Goal: Download file/media

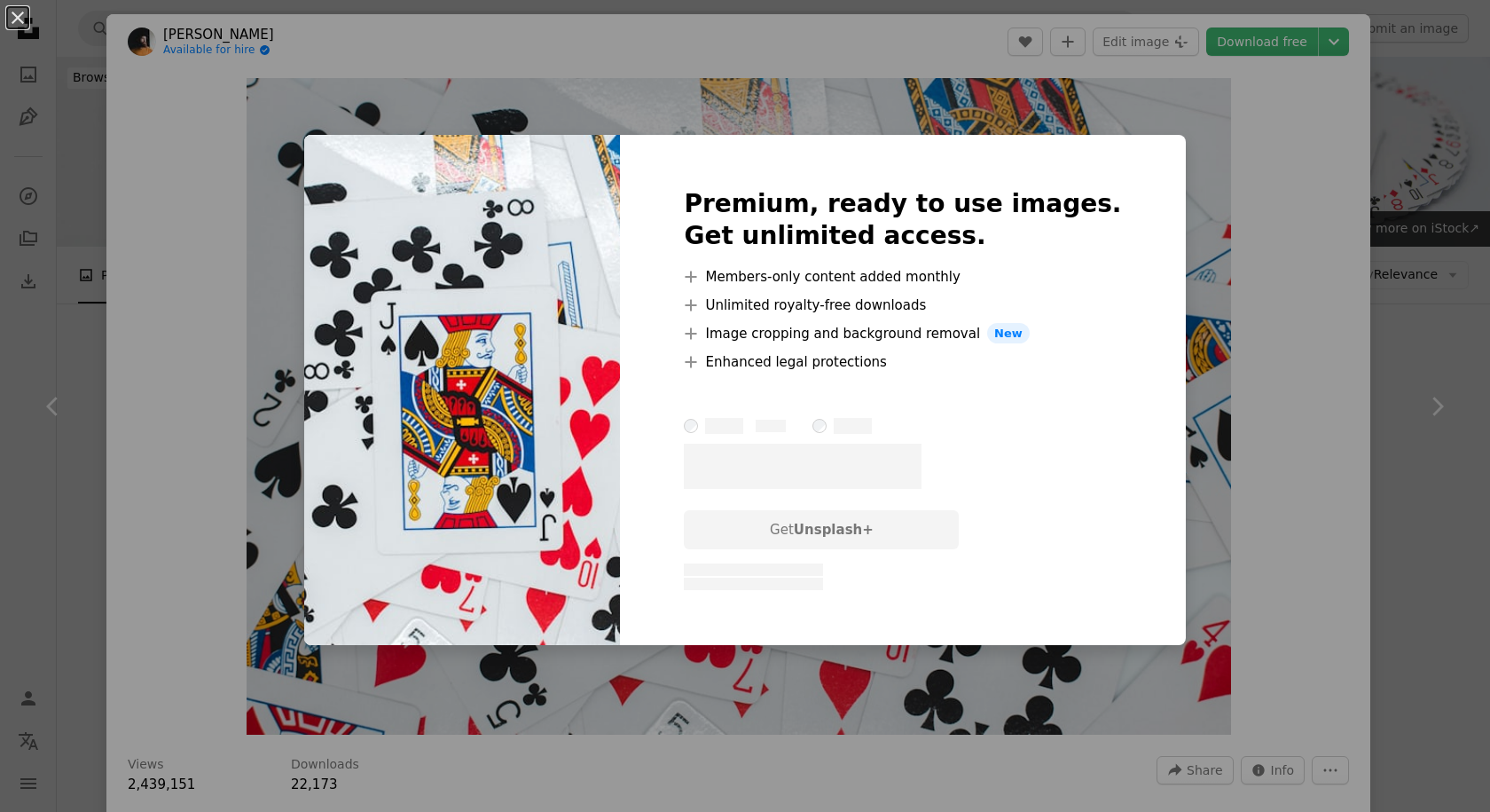
scroll to position [621, 0]
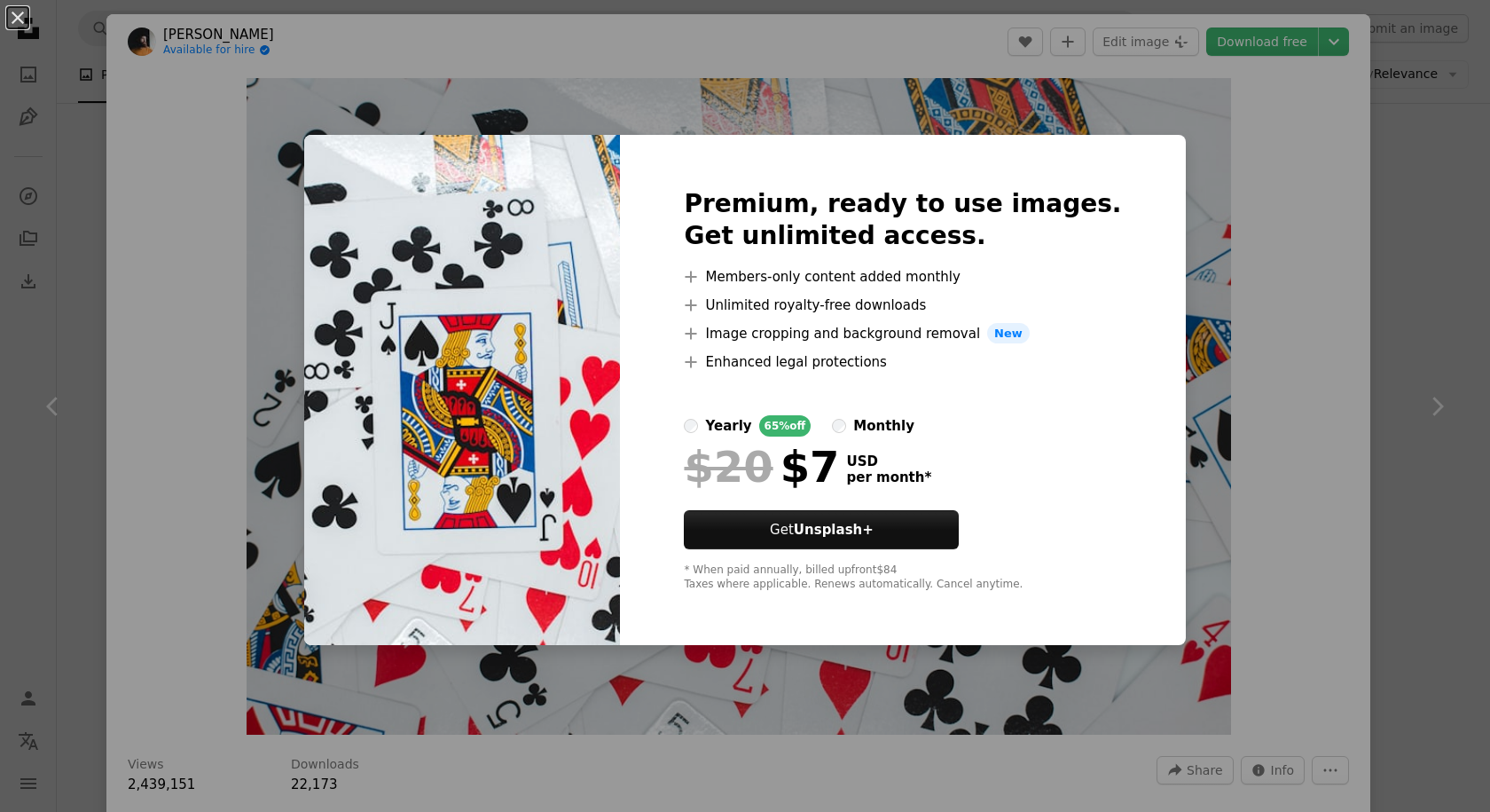
click at [1148, 114] on div "An X shape Premium, ready to use images. Get unlimited access. A plus sign Memb…" at bounding box center [745, 406] width 1490 height 812
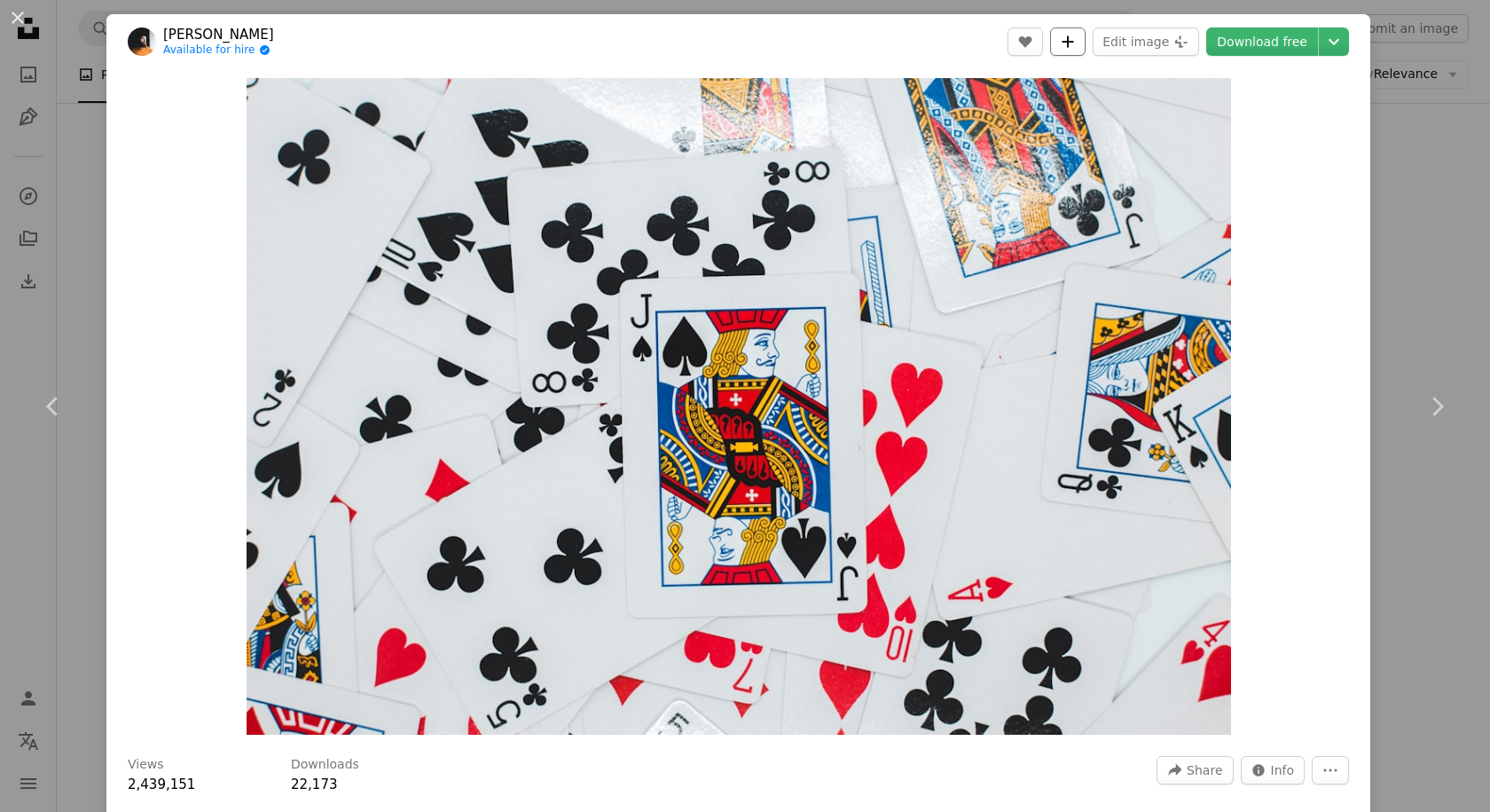
click at [1073, 36] on icon "A plus sign" at bounding box center [1068, 42] width 14 height 14
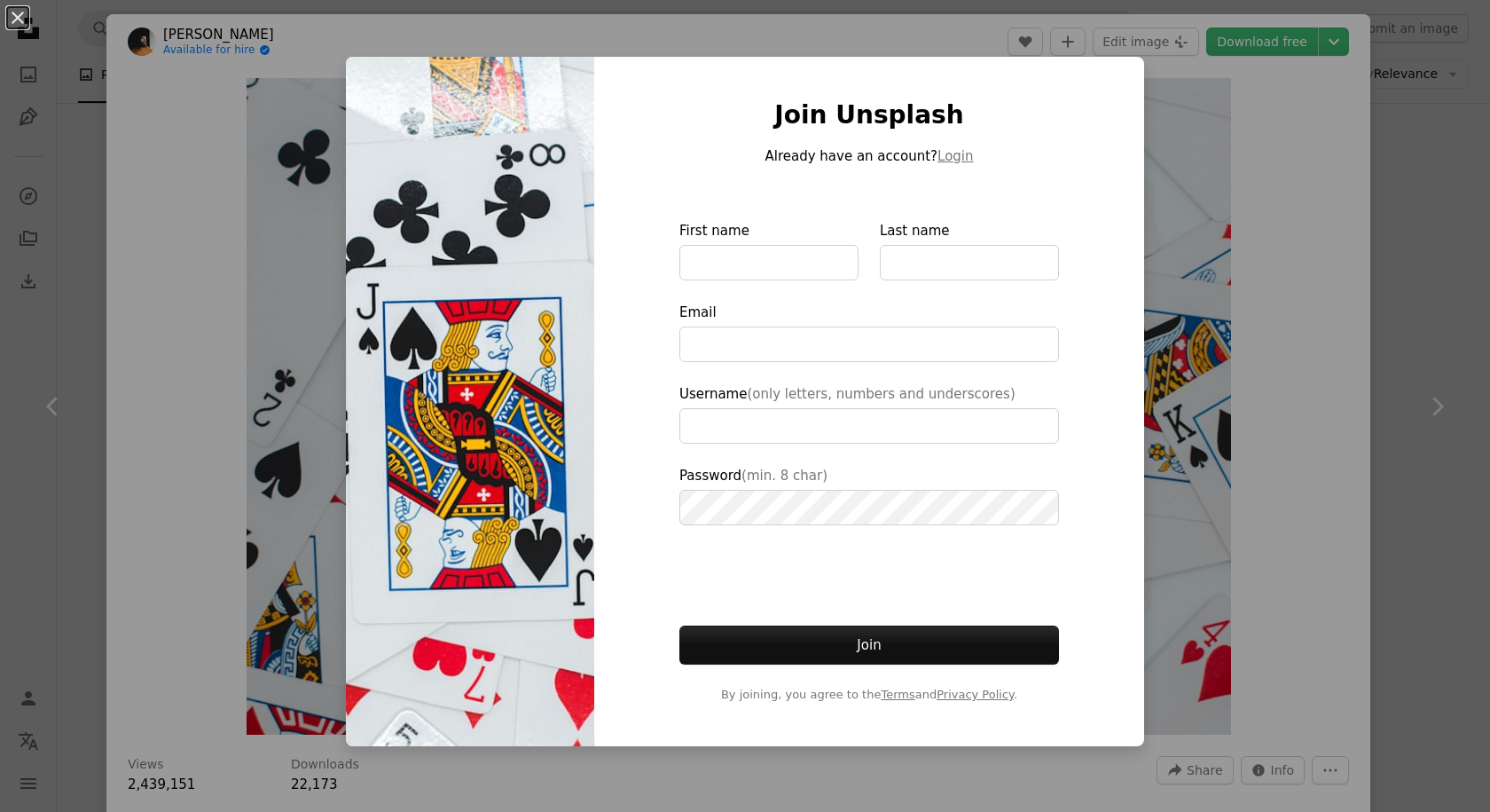
click at [1051, 53] on div "An X shape Join Unsplash Already have an account? Login First name Last name Em…" at bounding box center [745, 406] width 1490 height 812
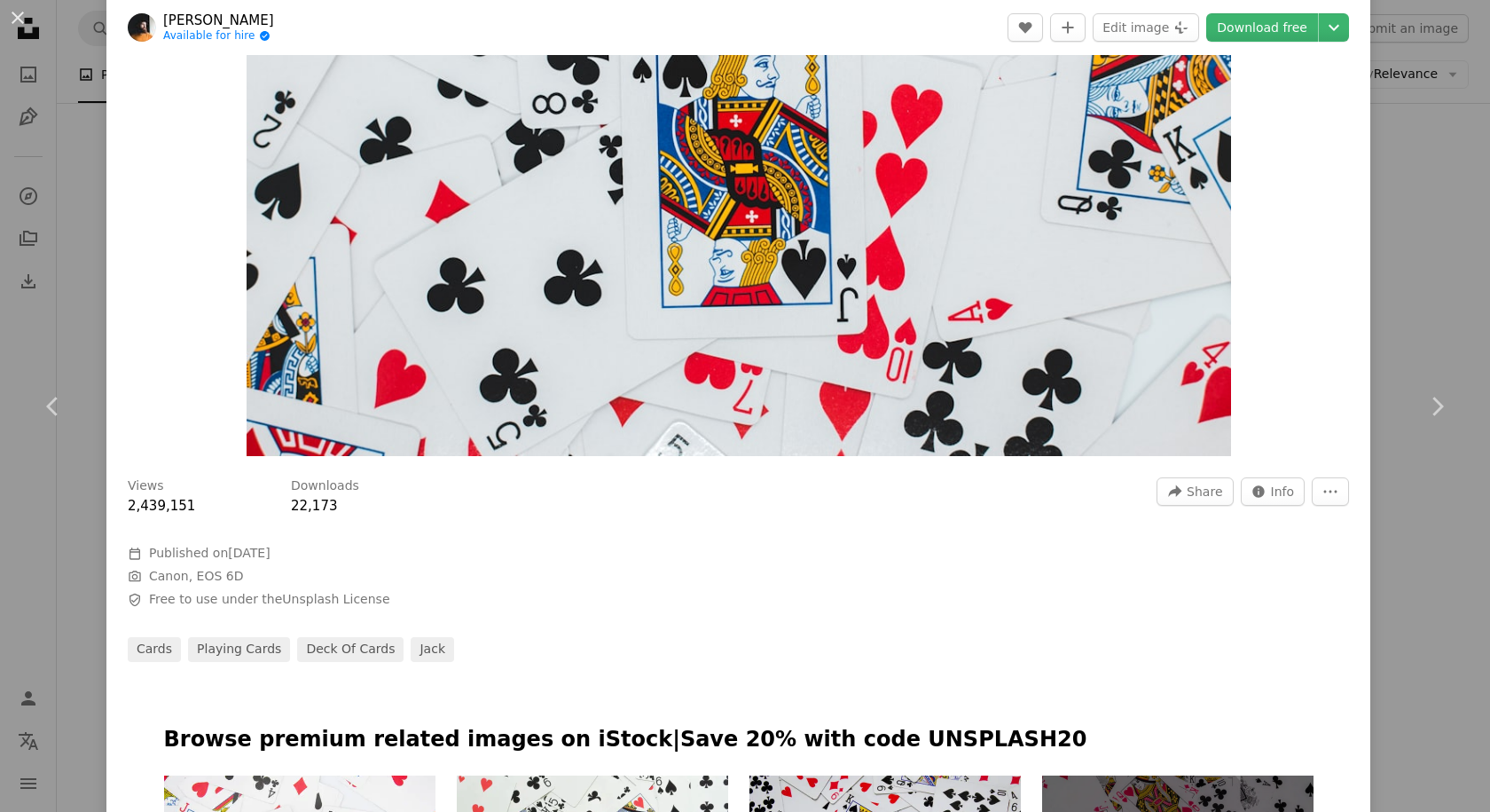
scroll to position [355, 0]
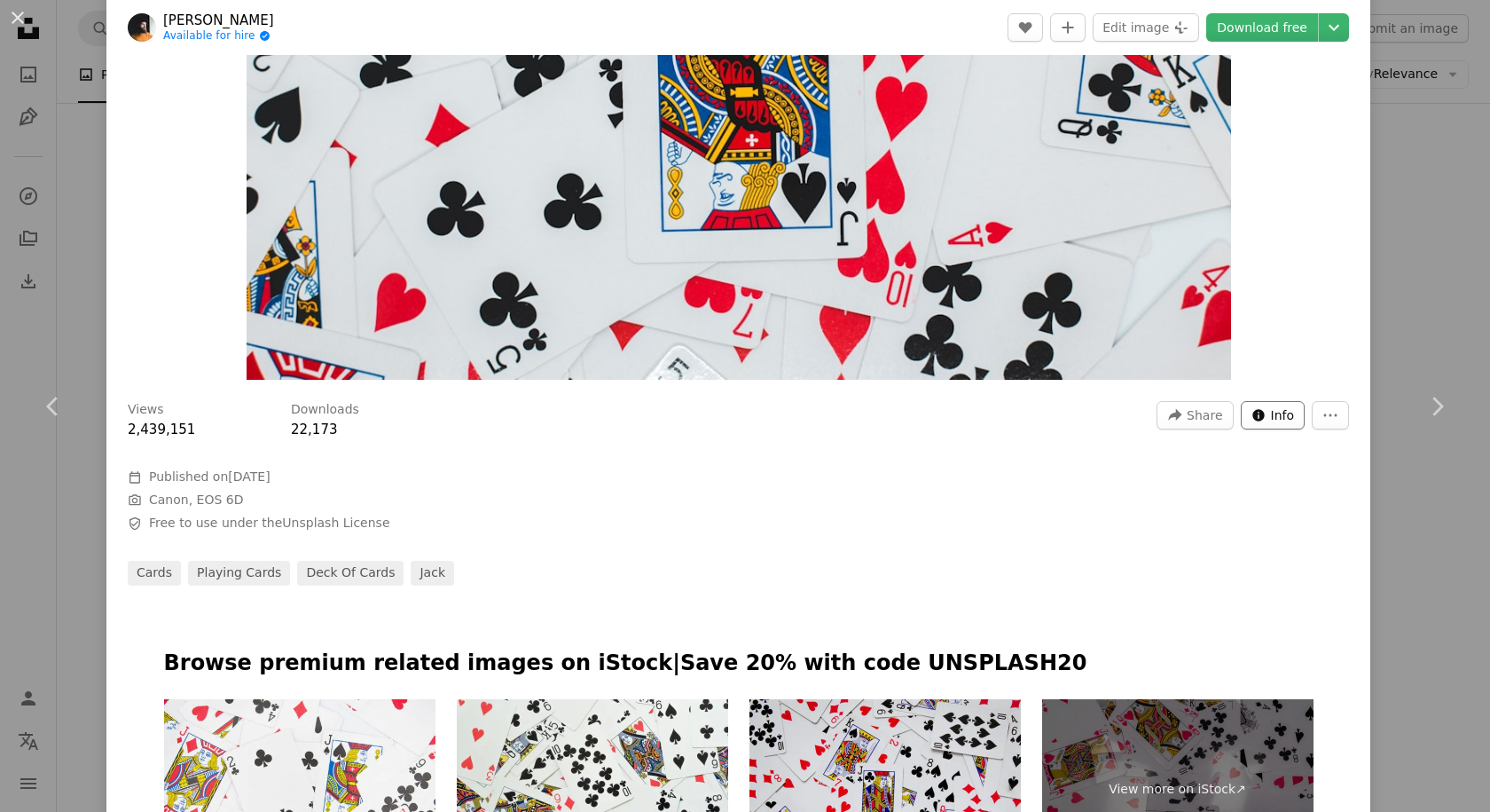
click at [1271, 415] on span "Info" at bounding box center [1283, 415] width 24 height 27
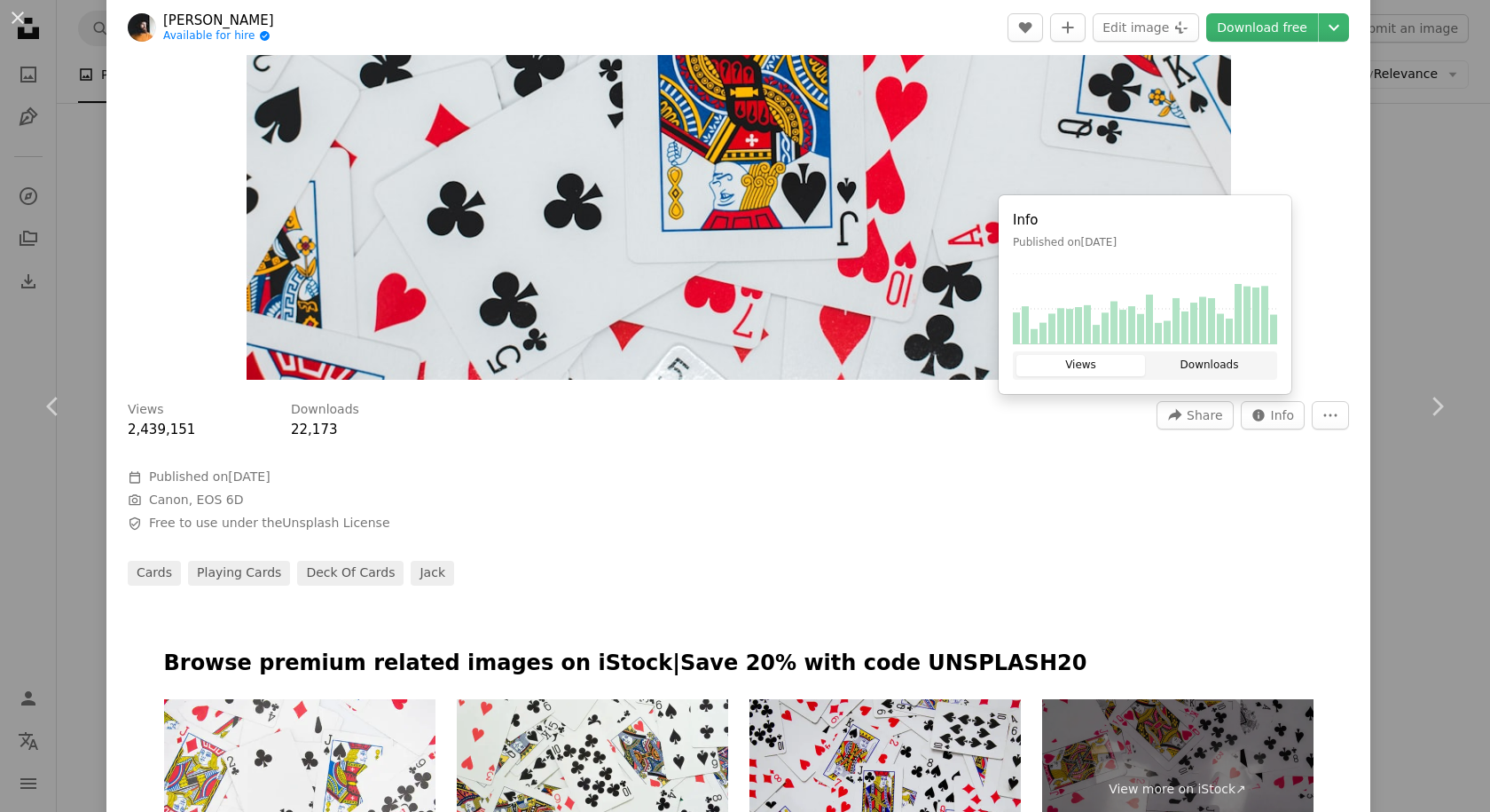
click at [1211, 370] on button "Downloads" at bounding box center [1209, 365] width 128 height 21
click at [1103, 350] on div "Info Published on [DATE] Views Downloads" at bounding box center [1146, 295] width 293 height 199
click at [1130, 513] on div "Views 2,439,151 Downloads 22,173 A forward-right arrow Share Info icon Info Mor…" at bounding box center [739, 487] width 1264 height 197
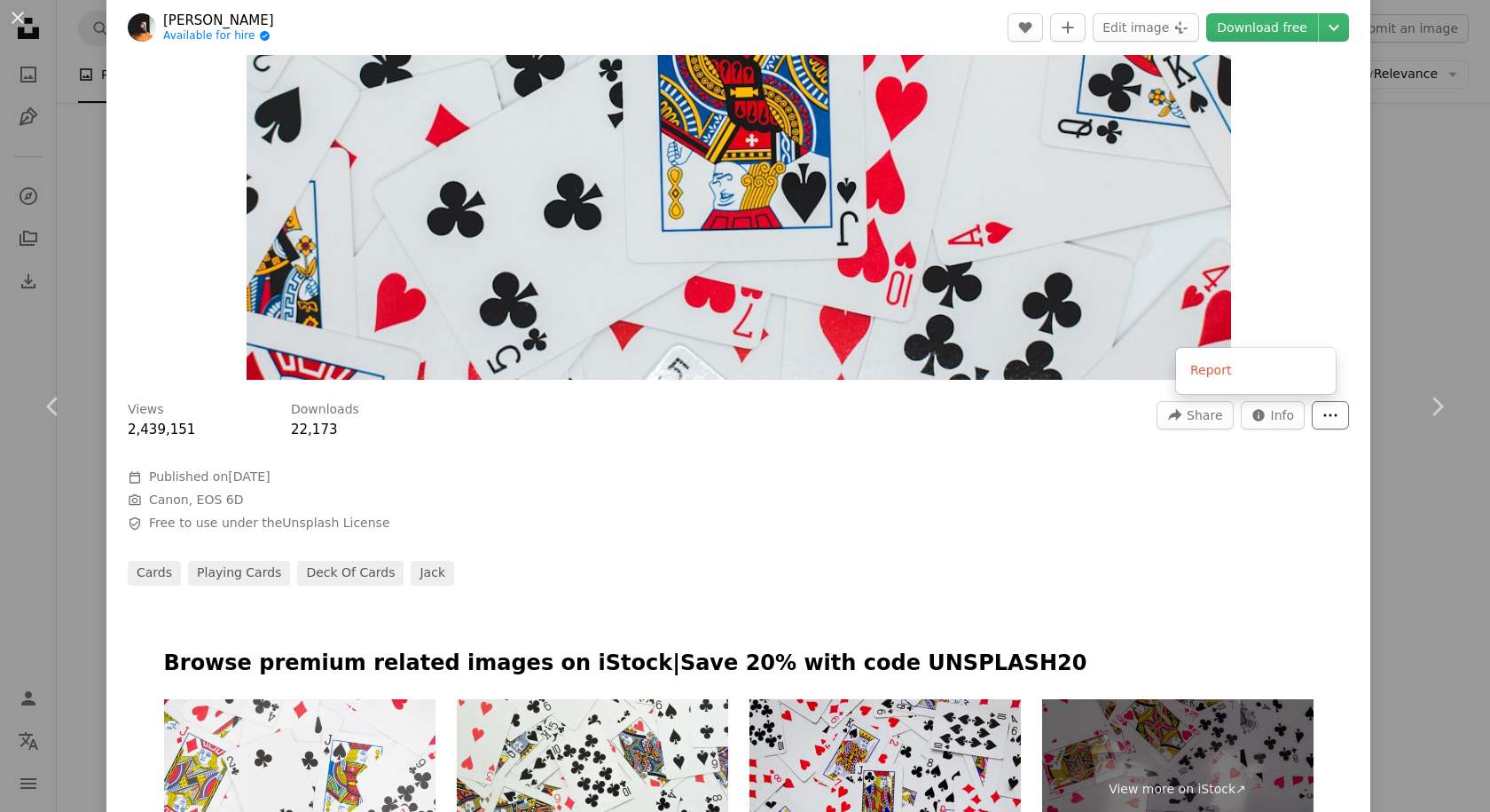
click at [1312, 406] on button "More Actions" at bounding box center [1330, 415] width 37 height 29
click at [1303, 465] on dialog "An X shape Chevron left Chevron right [PERSON_NAME] Available for hire A checkm…" at bounding box center [745, 406] width 1490 height 812
